Goal: Navigation & Orientation: Find specific page/section

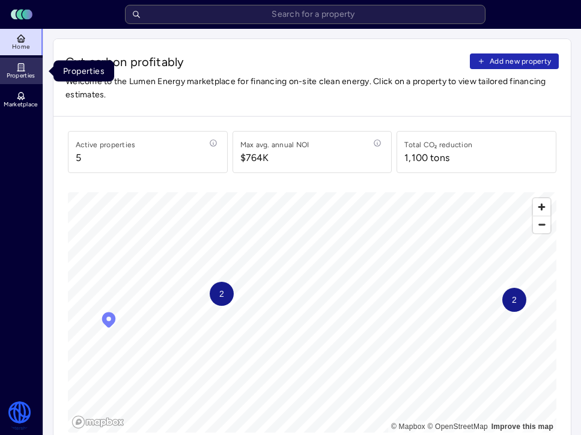
click at [24, 63] on icon at bounding box center [21, 68] width 10 height 10
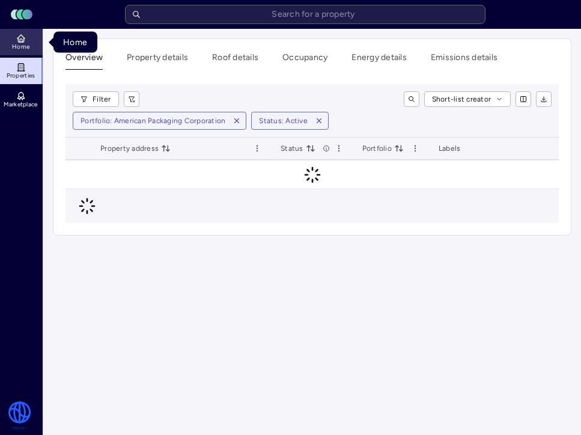
click at [23, 35] on icon at bounding box center [21, 39] width 10 height 10
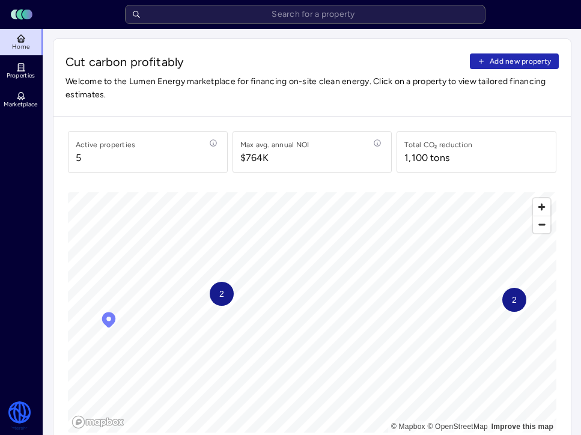
click at [20, 33] on link "Home" at bounding box center [22, 42] width 44 height 26
click at [31, 18] on icon "Lumen Energy Logo" at bounding box center [21, 14] width 29 height 12
